Goal: Task Accomplishment & Management: Manage account settings

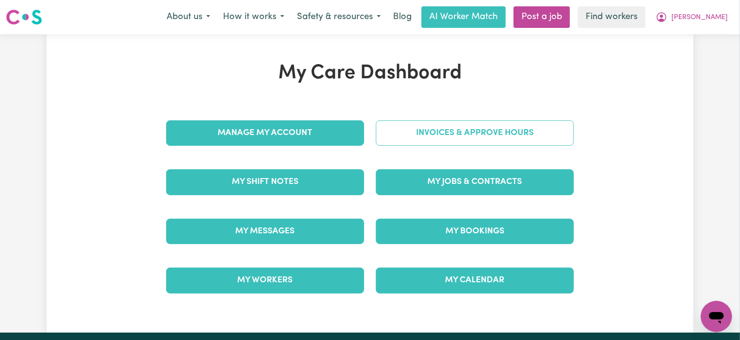
click at [418, 144] on link "Invoices & Approve Hours" at bounding box center [475, 132] width 198 height 25
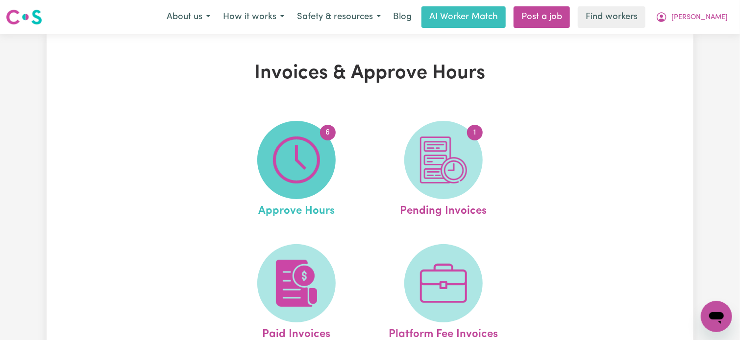
click at [304, 161] on img at bounding box center [296, 160] width 47 height 47
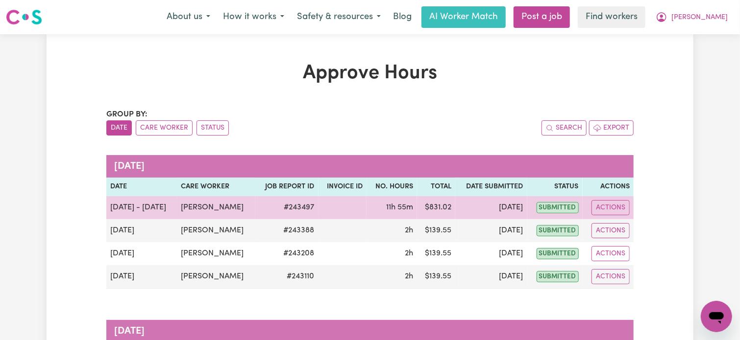
click at [198, 208] on td "[PERSON_NAME]" at bounding box center [216, 207] width 78 height 23
click at [614, 205] on button "Actions" at bounding box center [610, 207] width 38 height 15
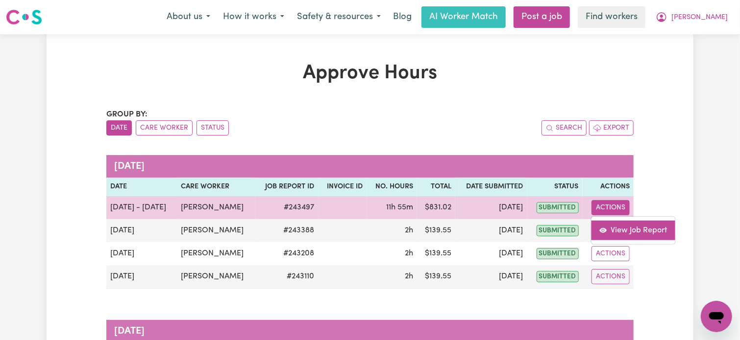
click at [615, 222] on link "View Job Report" at bounding box center [633, 230] width 84 height 20
select select "pm"
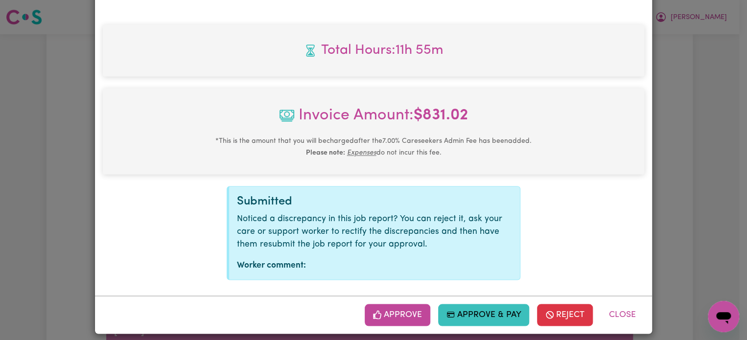
scroll to position [774, 0]
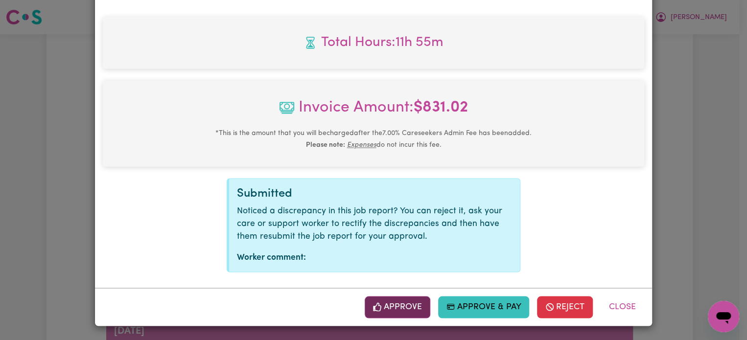
click at [396, 310] on button "Approve" at bounding box center [398, 307] width 66 height 22
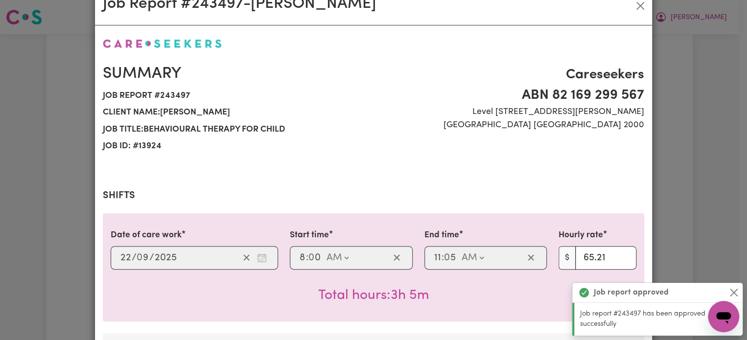
scroll to position [0, 0]
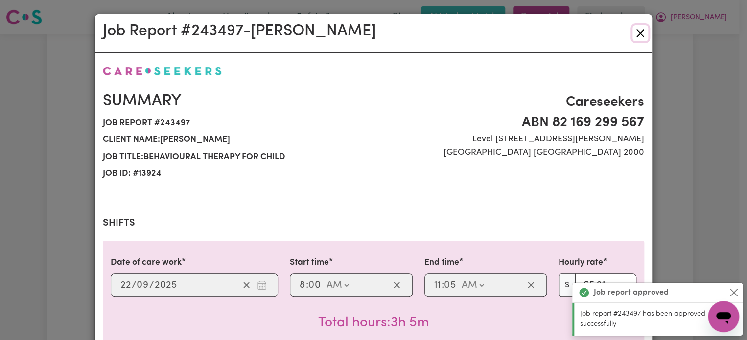
click at [639, 34] on button "Close" at bounding box center [641, 33] width 16 height 16
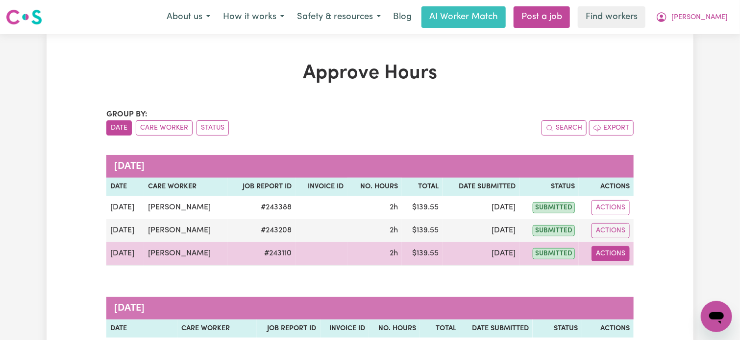
click at [620, 256] on button "Actions" at bounding box center [610, 253] width 38 height 15
click at [615, 280] on link "View Job Report" at bounding box center [633, 276] width 84 height 20
select select "pm"
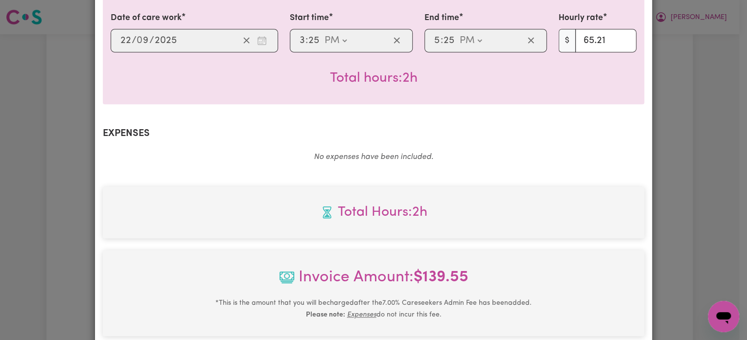
scroll to position [414, 0]
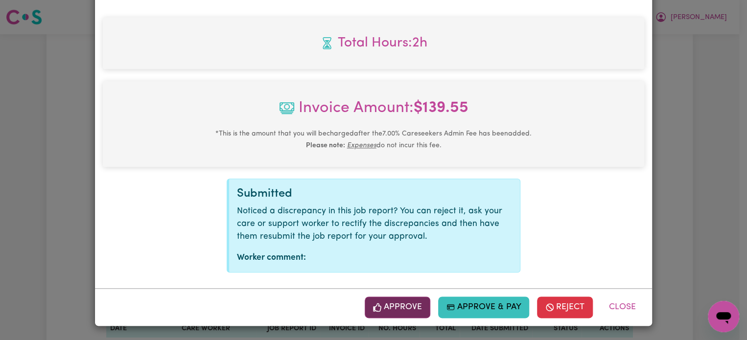
click at [392, 314] on button "Approve" at bounding box center [398, 308] width 66 height 22
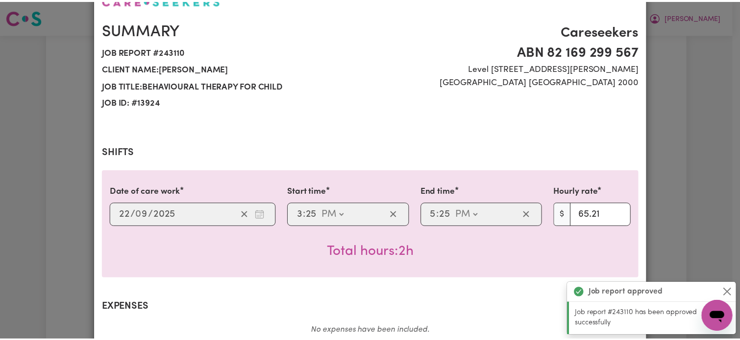
scroll to position [0, 0]
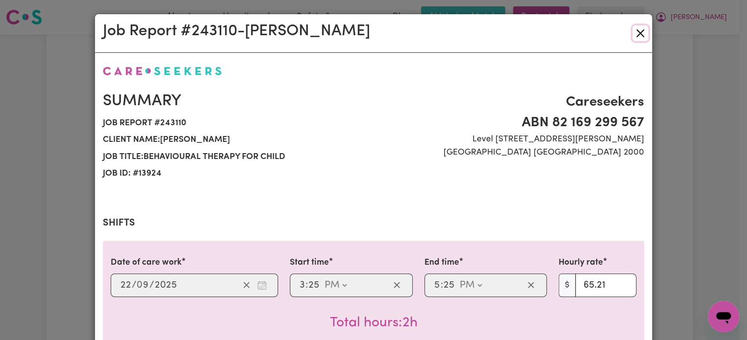
click at [633, 31] on button "Close" at bounding box center [641, 33] width 16 height 16
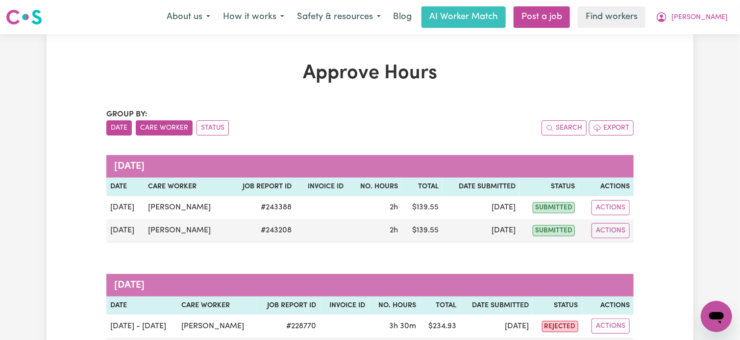
click at [171, 133] on button "Care Worker" at bounding box center [164, 127] width 57 height 15
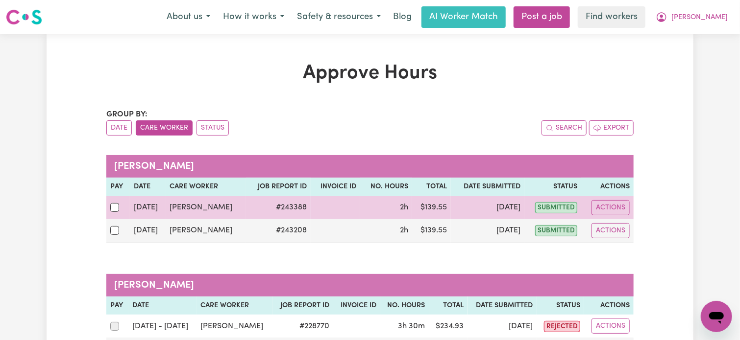
click at [115, 212] on div at bounding box center [118, 207] width 16 height 13
click at [115, 212] on input "checkbox" at bounding box center [114, 207] width 9 height 9
checkbox input "true"
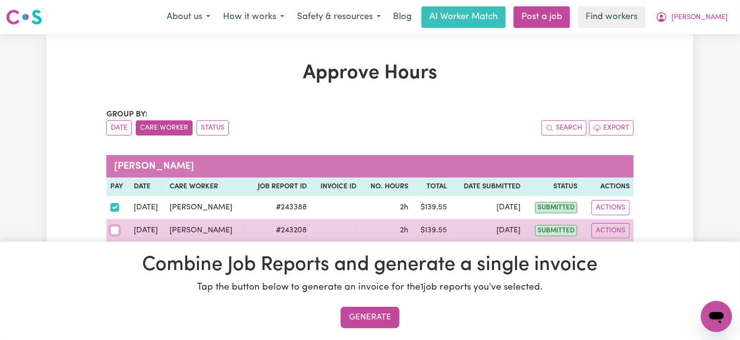
click at [115, 229] on input "checkbox" at bounding box center [114, 230] width 9 height 9
checkbox input "true"
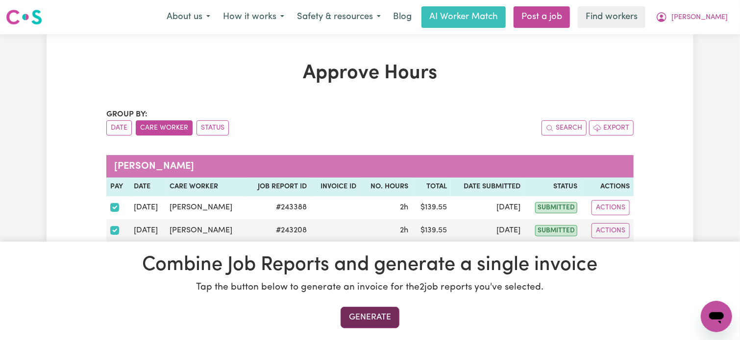
click at [370, 316] on button "Generate" at bounding box center [369, 318] width 59 height 22
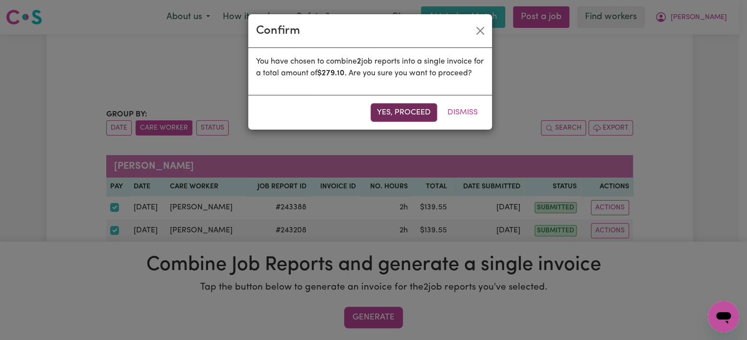
click at [402, 118] on button "Yes, proceed" at bounding box center [404, 112] width 67 height 19
